Goal: Task Accomplishment & Management: Manage account settings

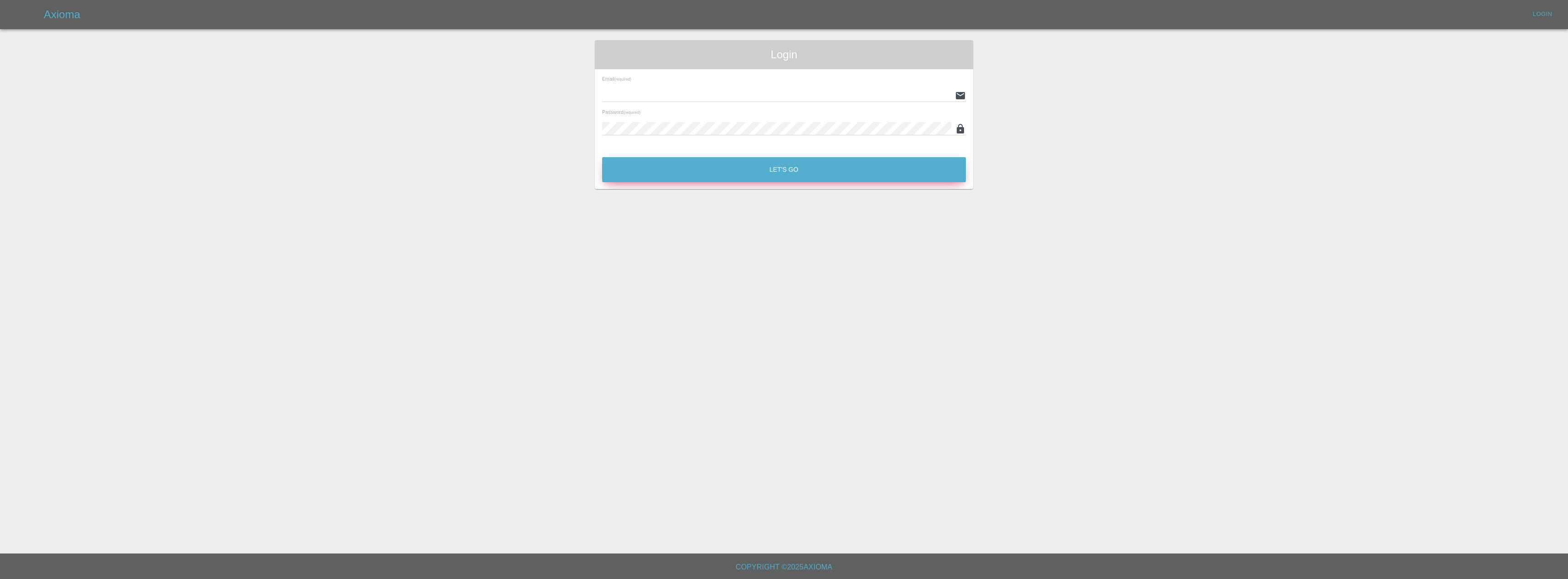
type input "[EMAIL_ADDRESS][DOMAIN_NAME]"
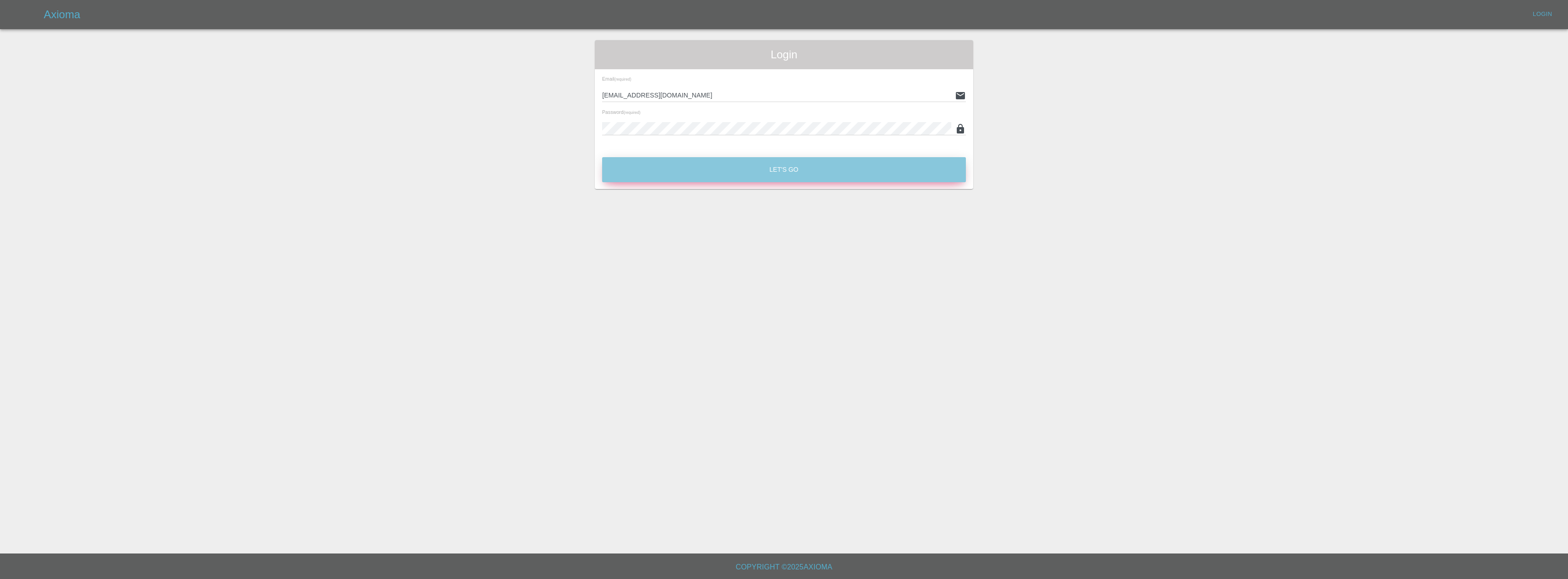
click at [773, 175] on button "Let's Go" at bounding box center [784, 169] width 364 height 25
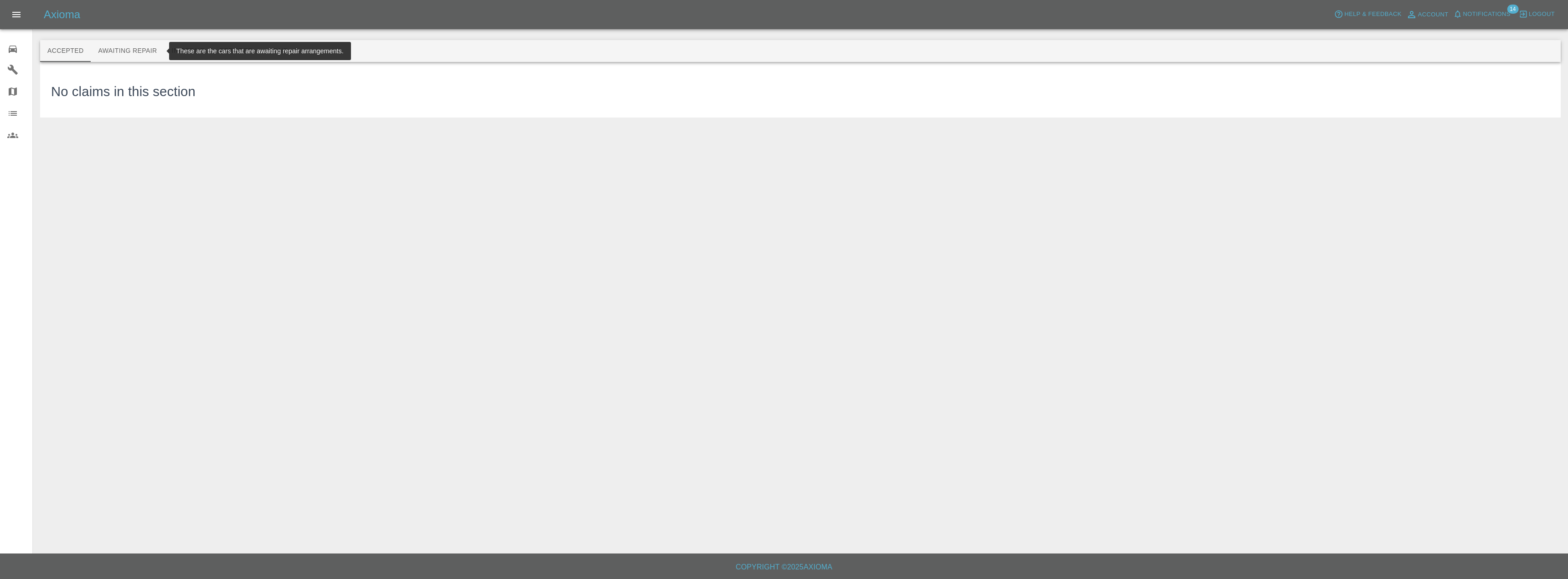
click at [117, 54] on button "Awaiting Repair" at bounding box center [127, 51] width 74 height 22
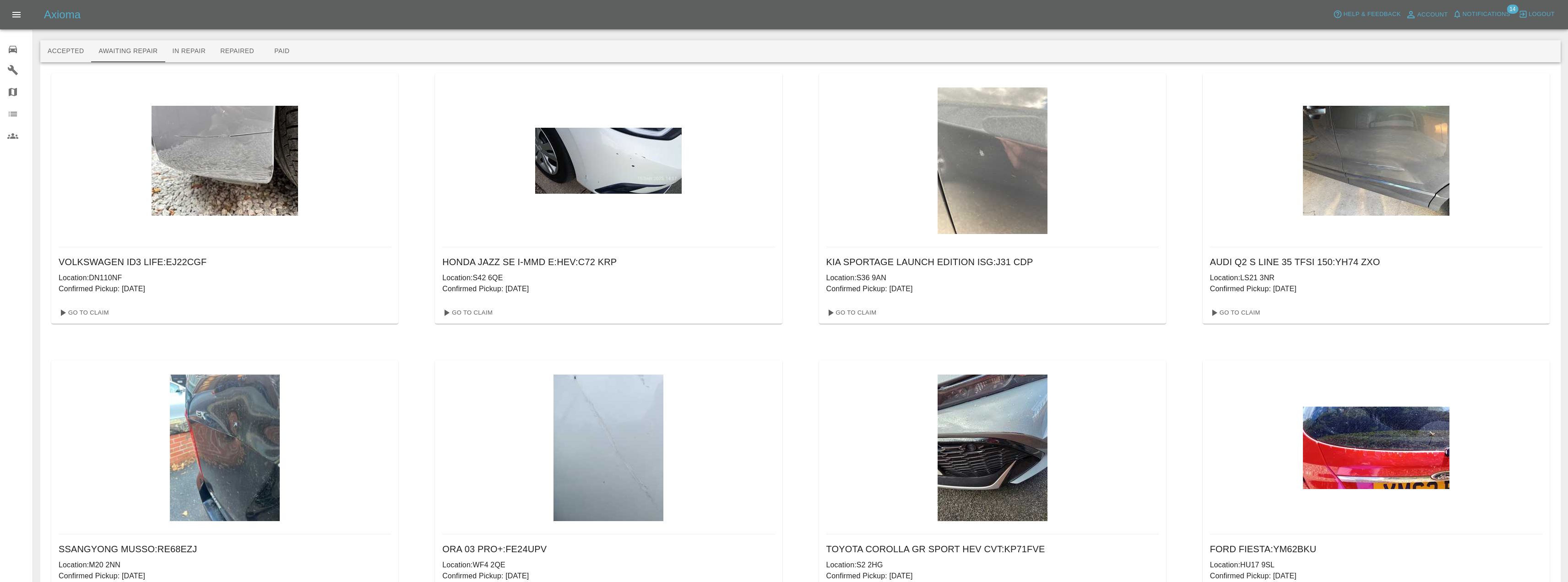
click at [12, 51] on icon at bounding box center [12, 49] width 8 height 8
